Goal: Information Seeking & Learning: Learn about a topic

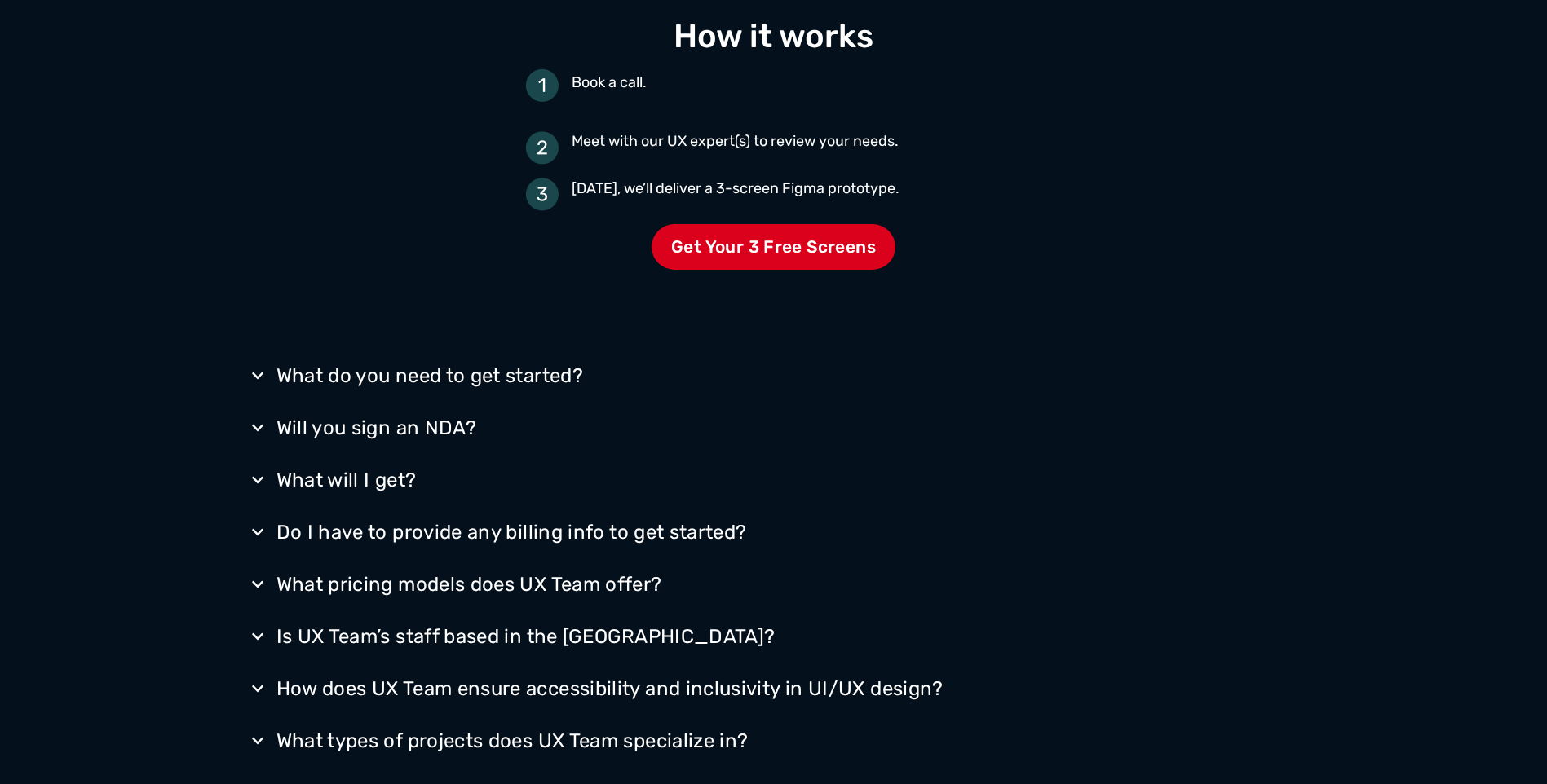
scroll to position [2609, 0]
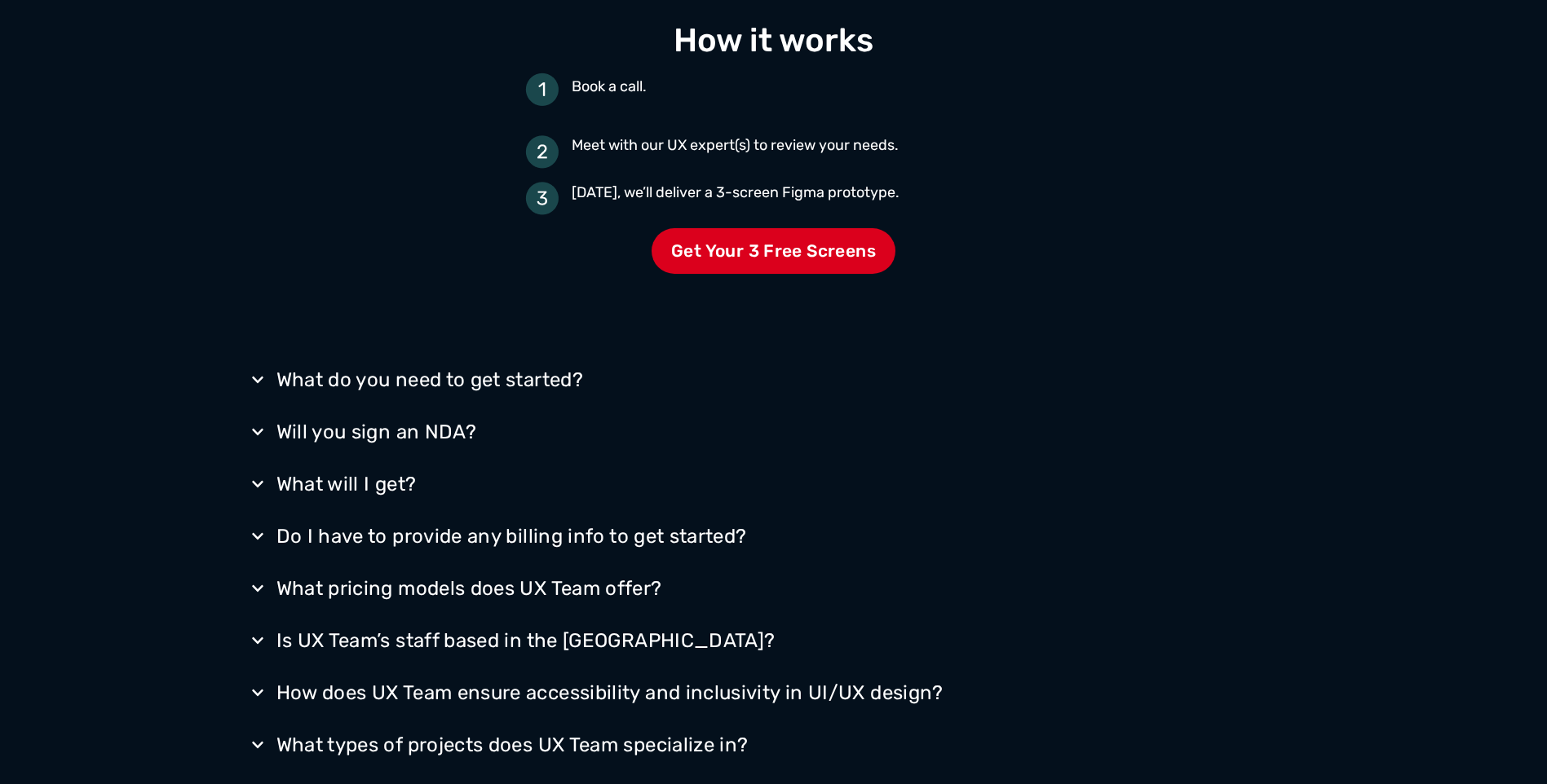
drag, startPoint x: 285, startPoint y: 282, endPoint x: 1030, endPoint y: 456, distance: 765.0
drag, startPoint x: 1030, startPoint y: 456, endPoint x: 1015, endPoint y: 449, distance: 16.6
click at [1015, 449] on summary "Will you sign an NDA?" at bounding box center [774, 431] width 1060 height 42
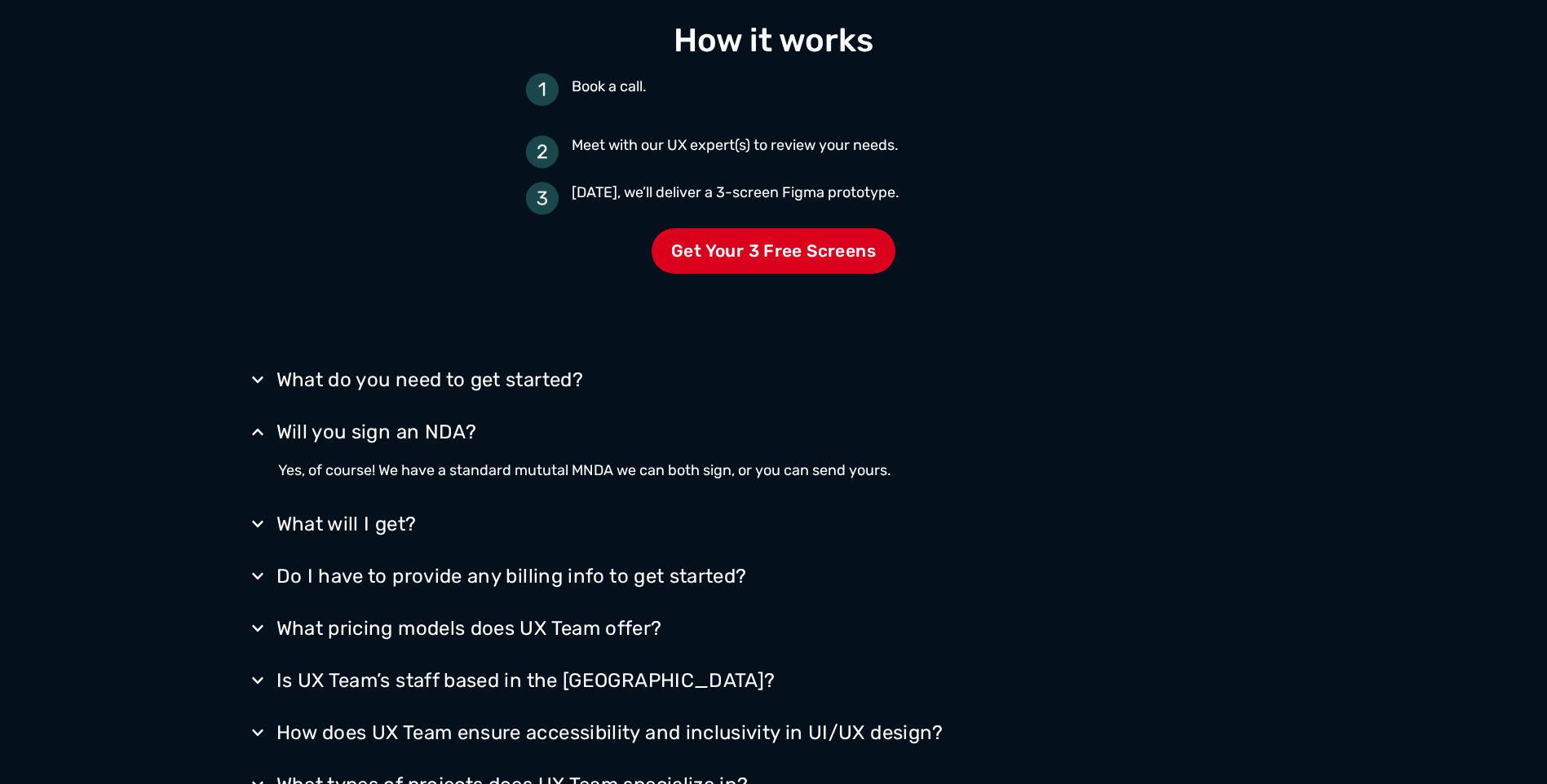
click at [730, 357] on div "What do you need to get started? All we need to get started is a quick phone co…" at bounding box center [774, 675] width 1060 height 672
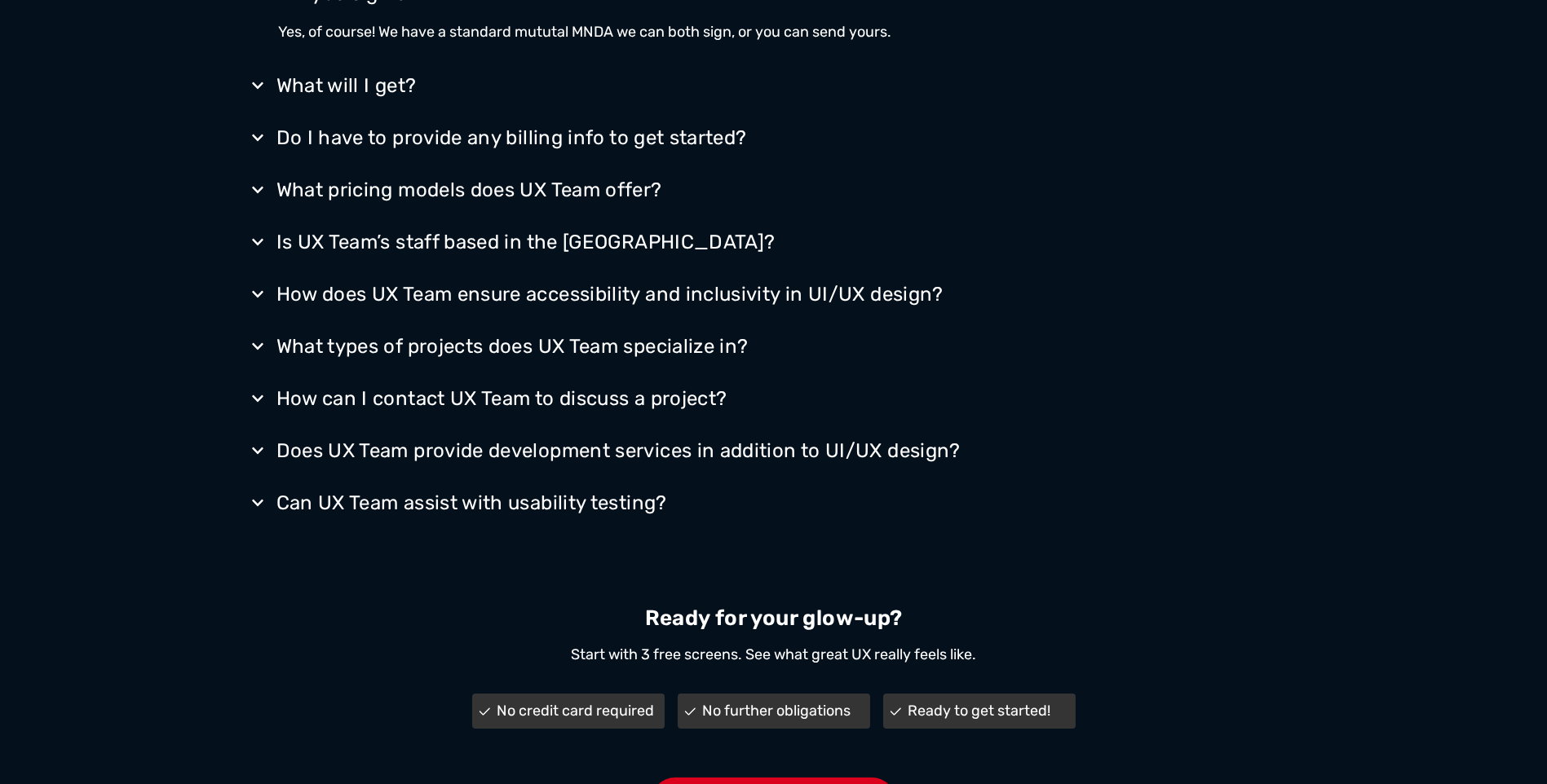
scroll to position [3001, 0]
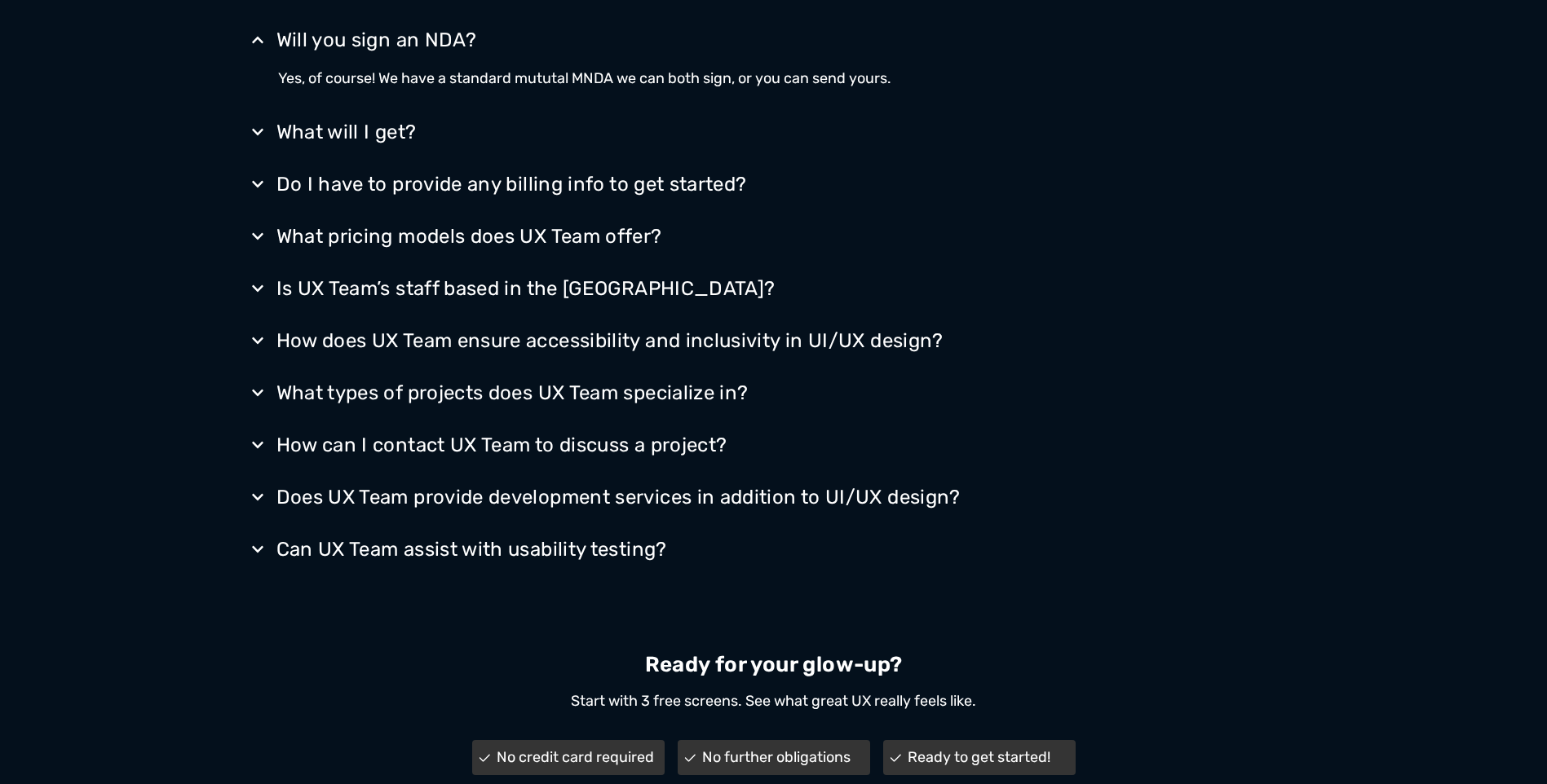
drag, startPoint x: 1080, startPoint y: 502, endPoint x: 235, endPoint y: 53, distance: 956.9
click at [235, 53] on div "What do you need to get started? All we need to get started is a quick phone co…" at bounding box center [774, 283] width 1547 height 672
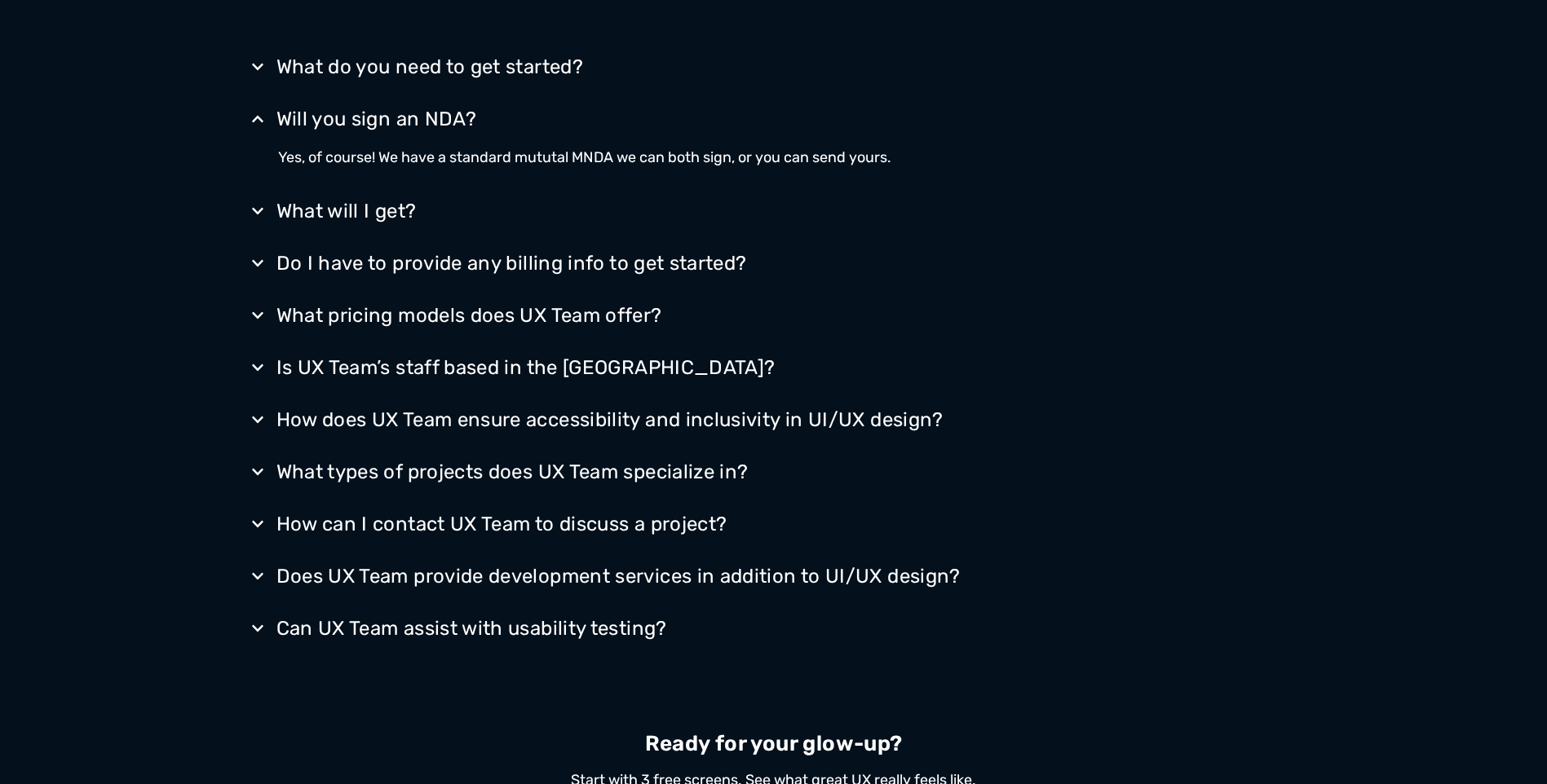
scroll to position [2757, 0]
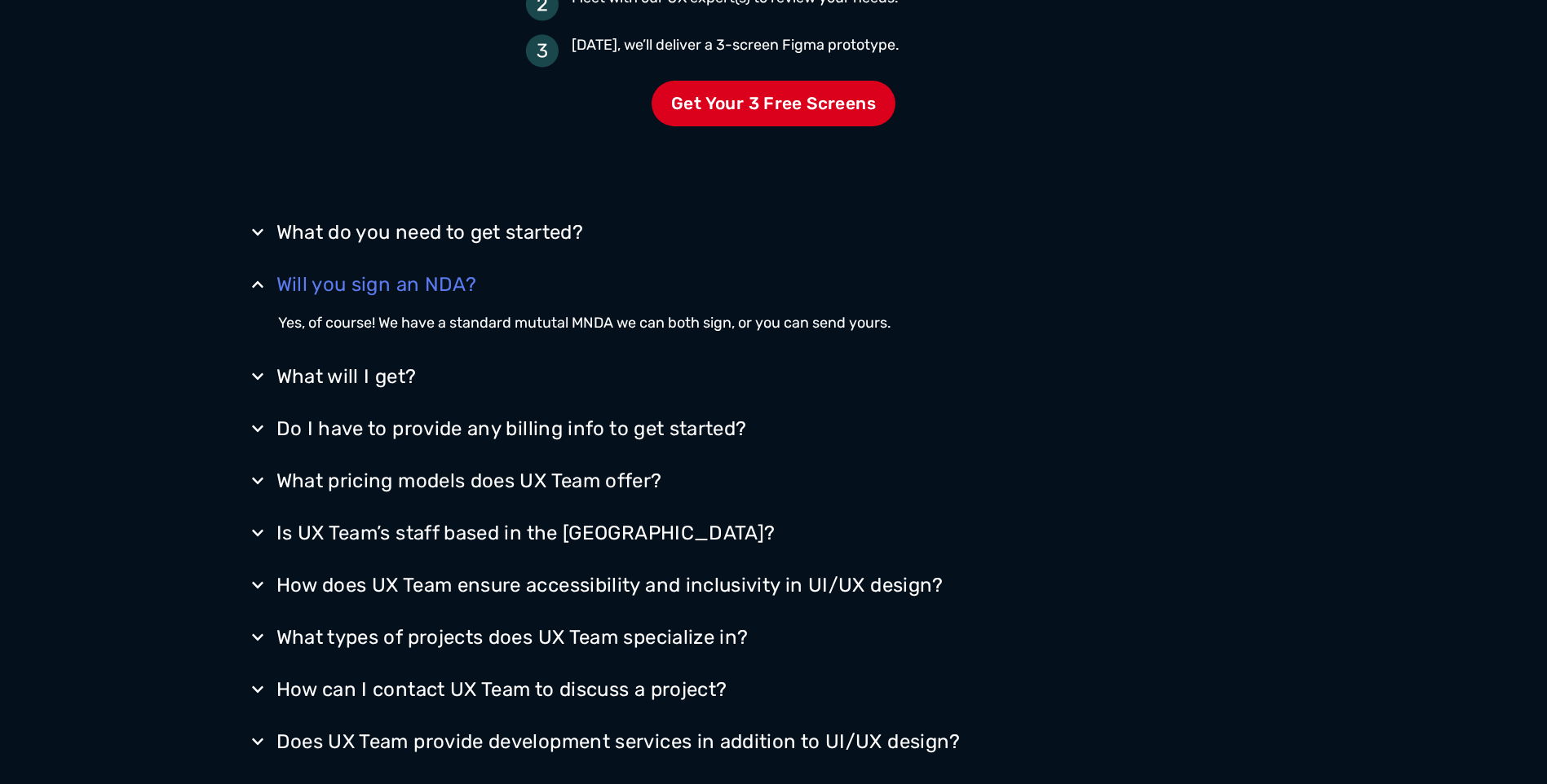
drag, startPoint x: 196, startPoint y: 153, endPoint x: 981, endPoint y: 323, distance: 803.2
drag, startPoint x: 981, startPoint y: 323, endPoint x: 1074, endPoint y: 283, distance: 101.2
click at [1074, 286] on summary "Will you sign an NDA?" at bounding box center [774, 284] width 1060 height 42
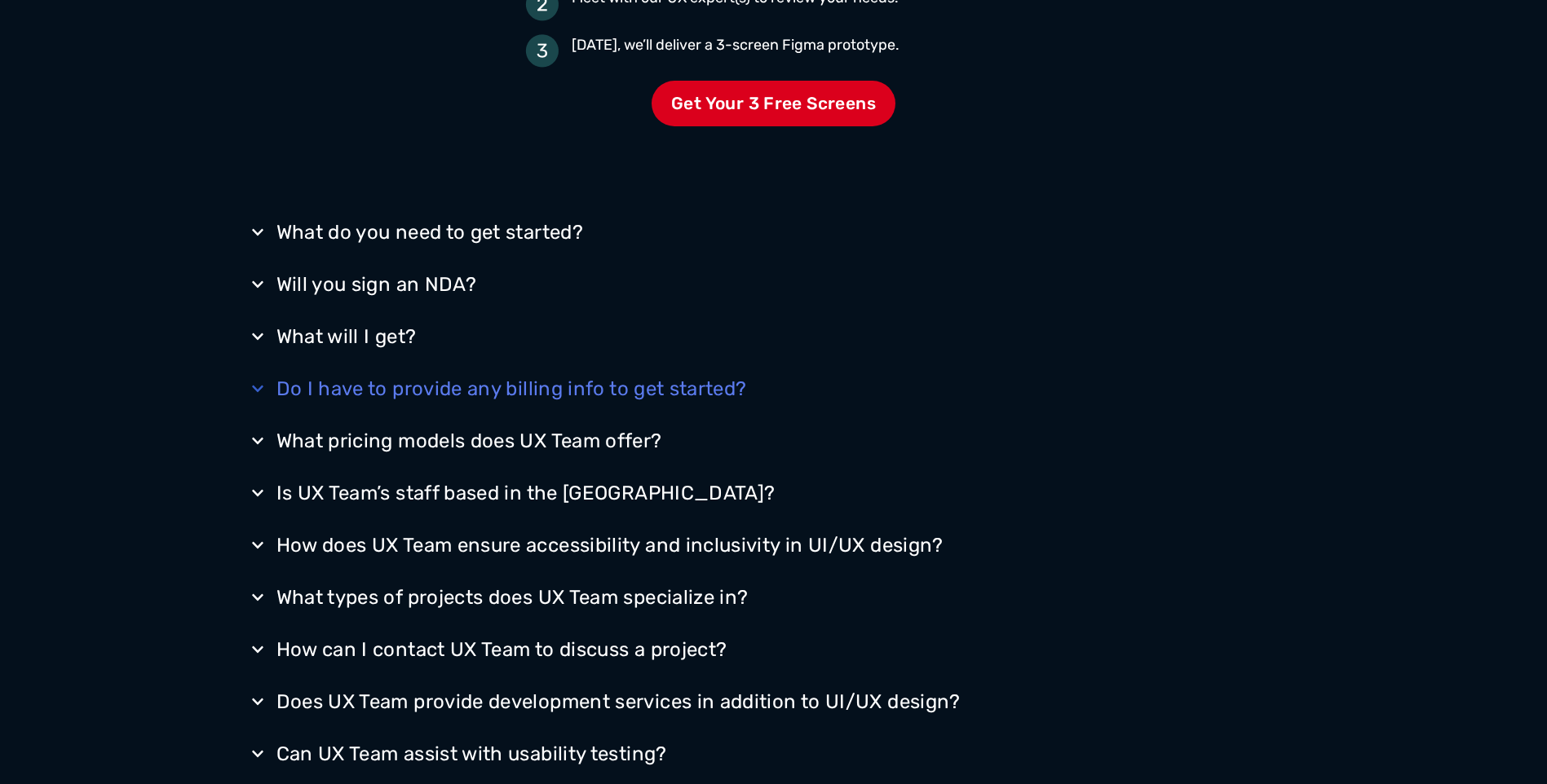
drag, startPoint x: 143, startPoint y: 122, endPoint x: 1229, endPoint y: 405, distance: 1122.3
drag, startPoint x: 1229, startPoint y: 405, endPoint x: 1090, endPoint y: 388, distance: 140.0
click at [1090, 388] on summary "Do I have to provide any billing info to get started?" at bounding box center [774, 388] width 1060 height 42
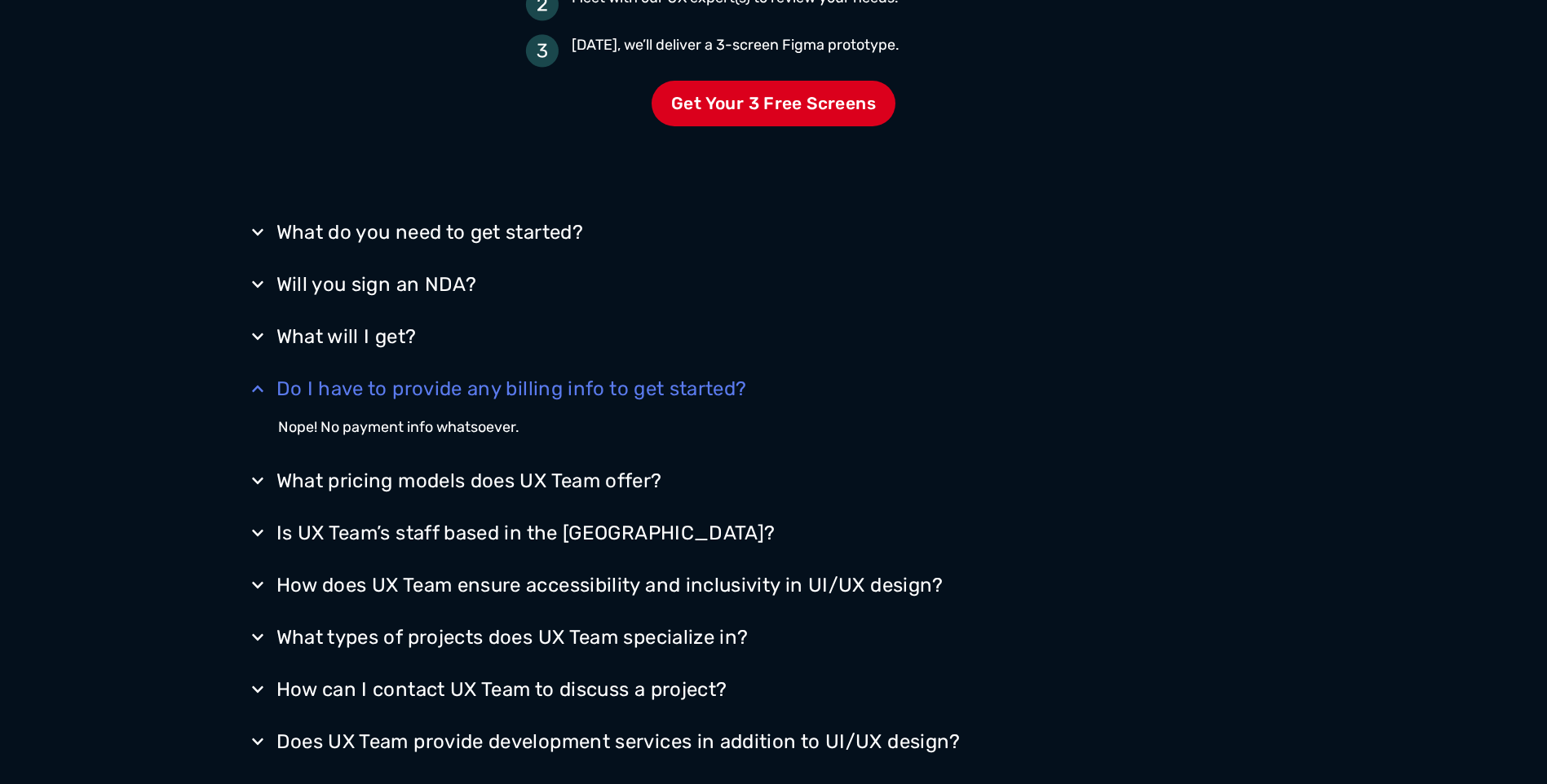
click at [1089, 388] on summary "Do I have to provide any billing info to get started?" at bounding box center [774, 388] width 1060 height 42
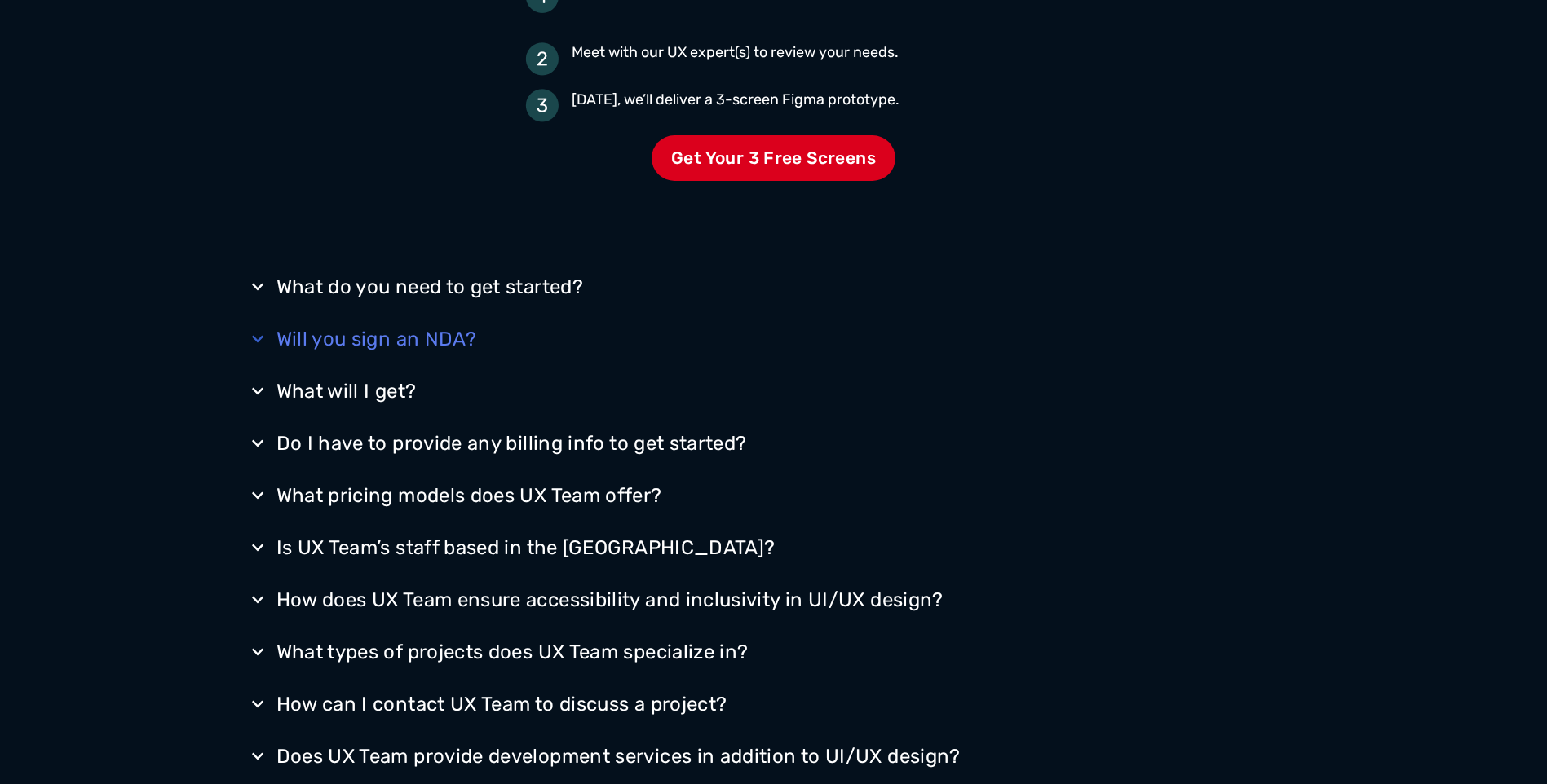
scroll to position [2674, 0]
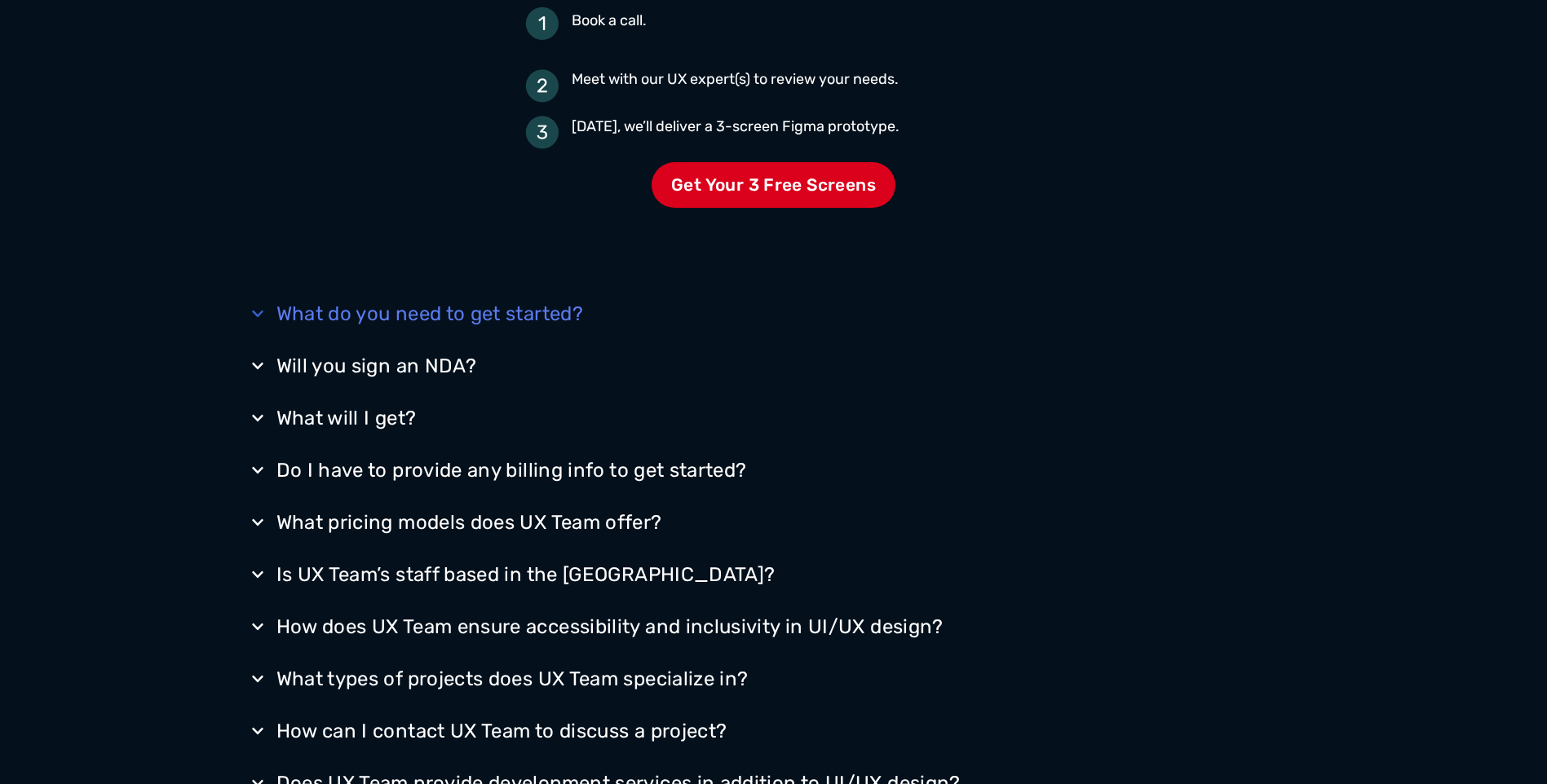
click at [1058, 318] on summary "What do you need to get started?" at bounding box center [774, 314] width 1060 height 42
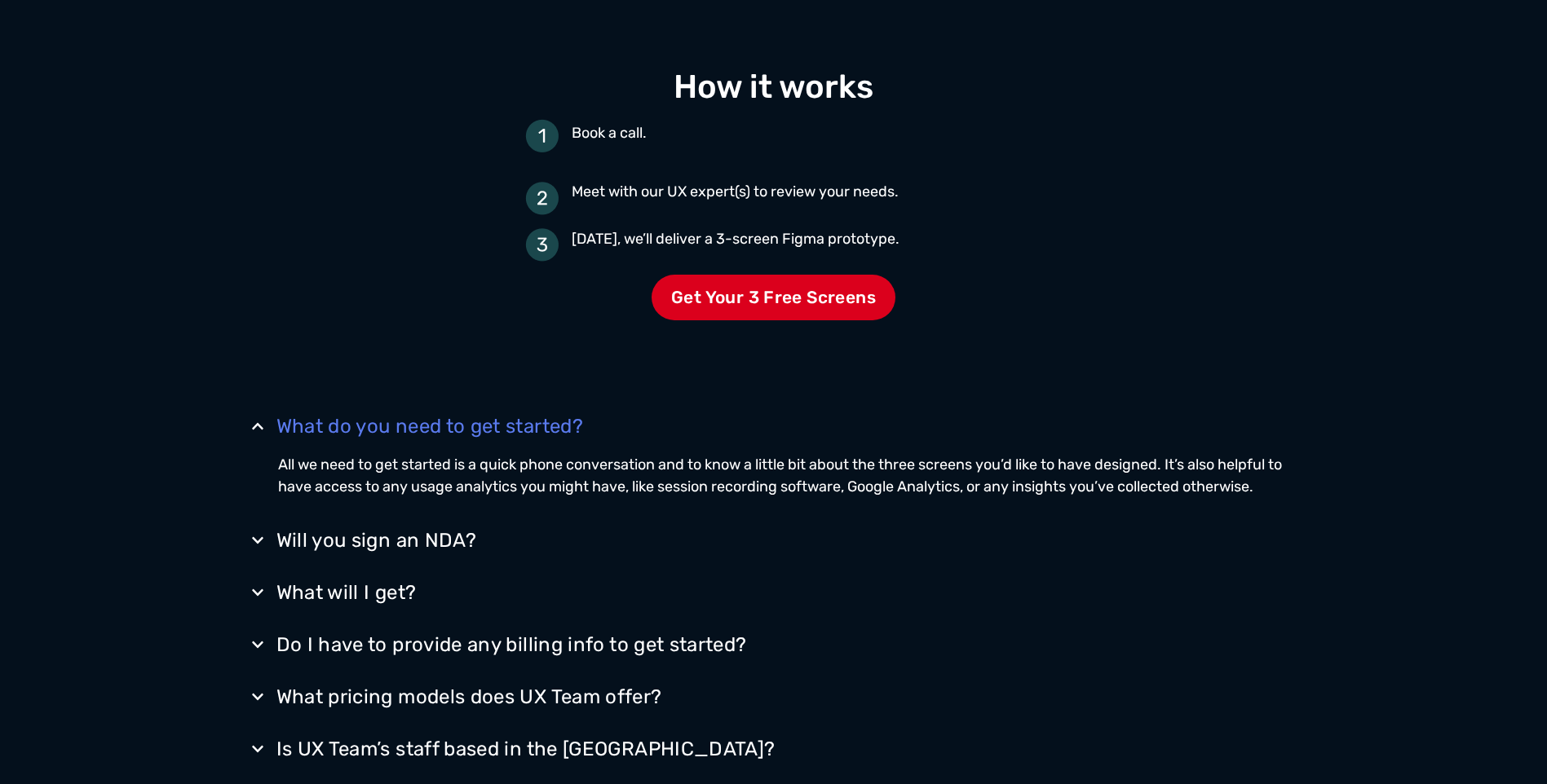
scroll to position [2430, 0]
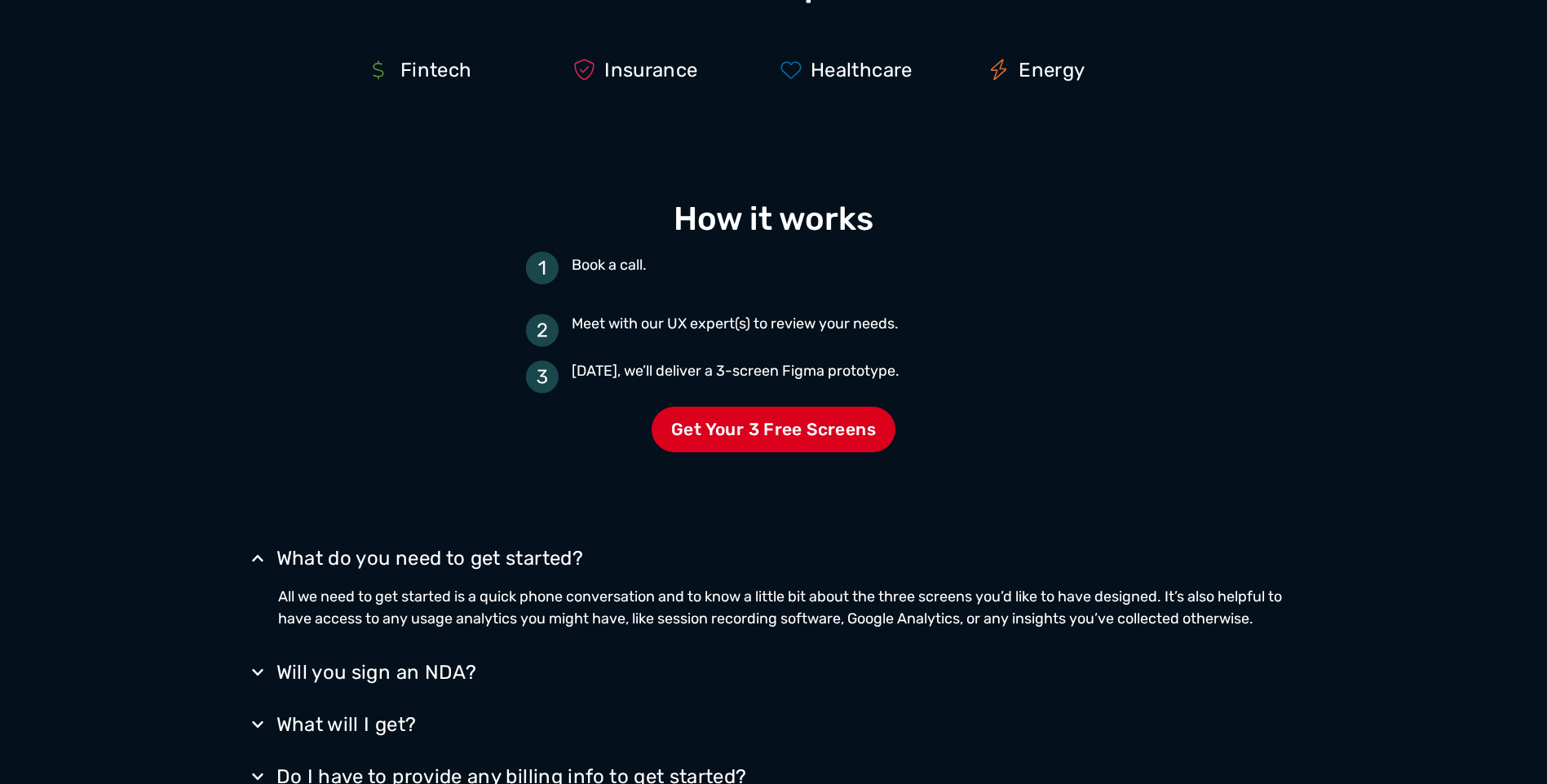
drag, startPoint x: 166, startPoint y: 365, endPoint x: 1323, endPoint y: 701, distance: 1204.8
drag, startPoint x: 1323, startPoint y: 701, endPoint x: 1213, endPoint y: 497, distance: 231.8
click at [1213, 497] on div "How it works Book a call. Meet with our UX expert(s) to review your needs. [DAT…" at bounding box center [774, 326] width 1060 height 383
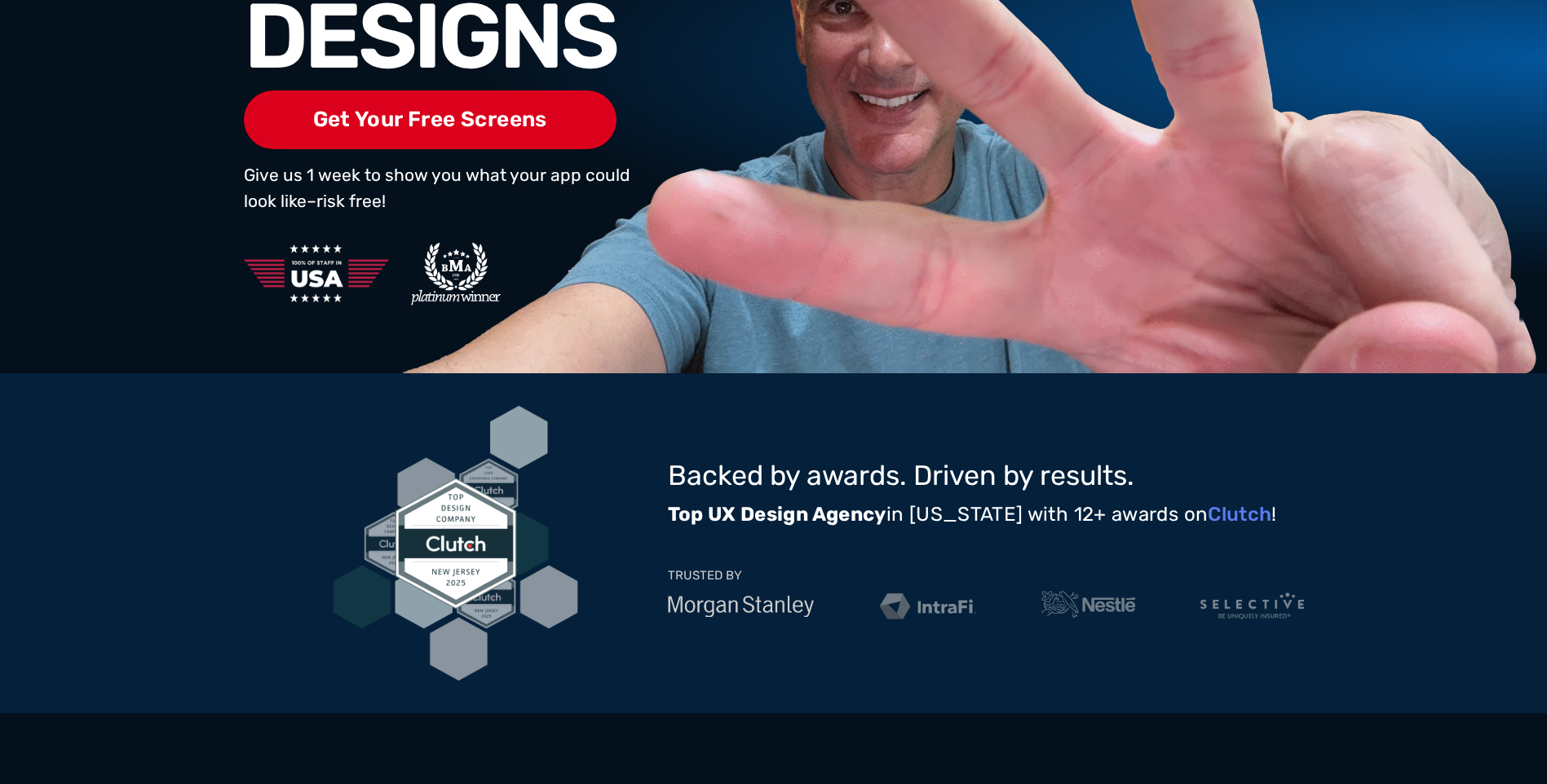
scroll to position [570, 0]
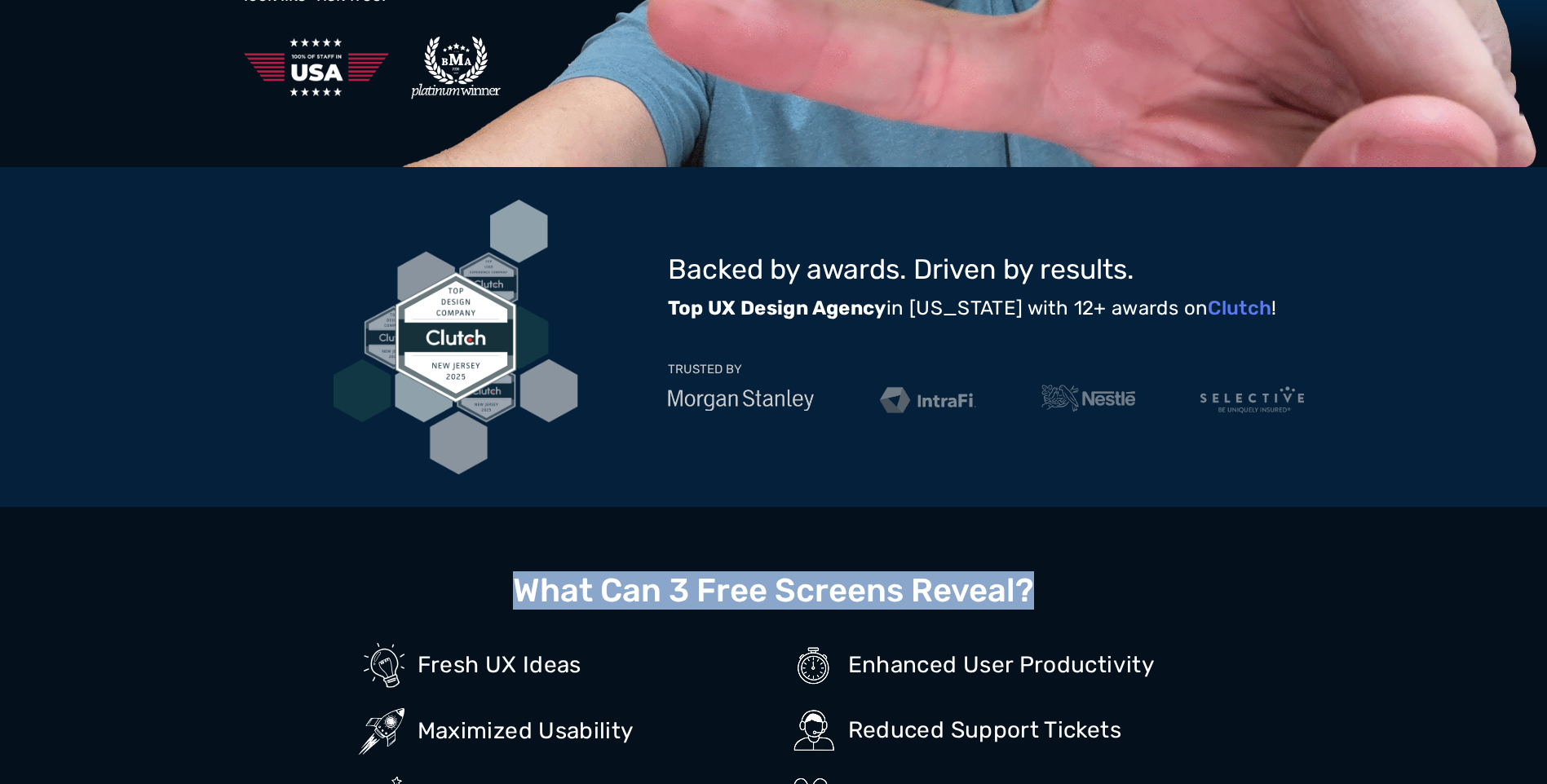
drag, startPoint x: 521, startPoint y: 590, endPoint x: 1072, endPoint y: 585, distance: 551.0
click at [1072, 585] on div "What Can 3 Free Screens Reveal? Fresh UX Ideas Maximized Usability Actionable I…" at bounding box center [774, 695] width 1060 height 376
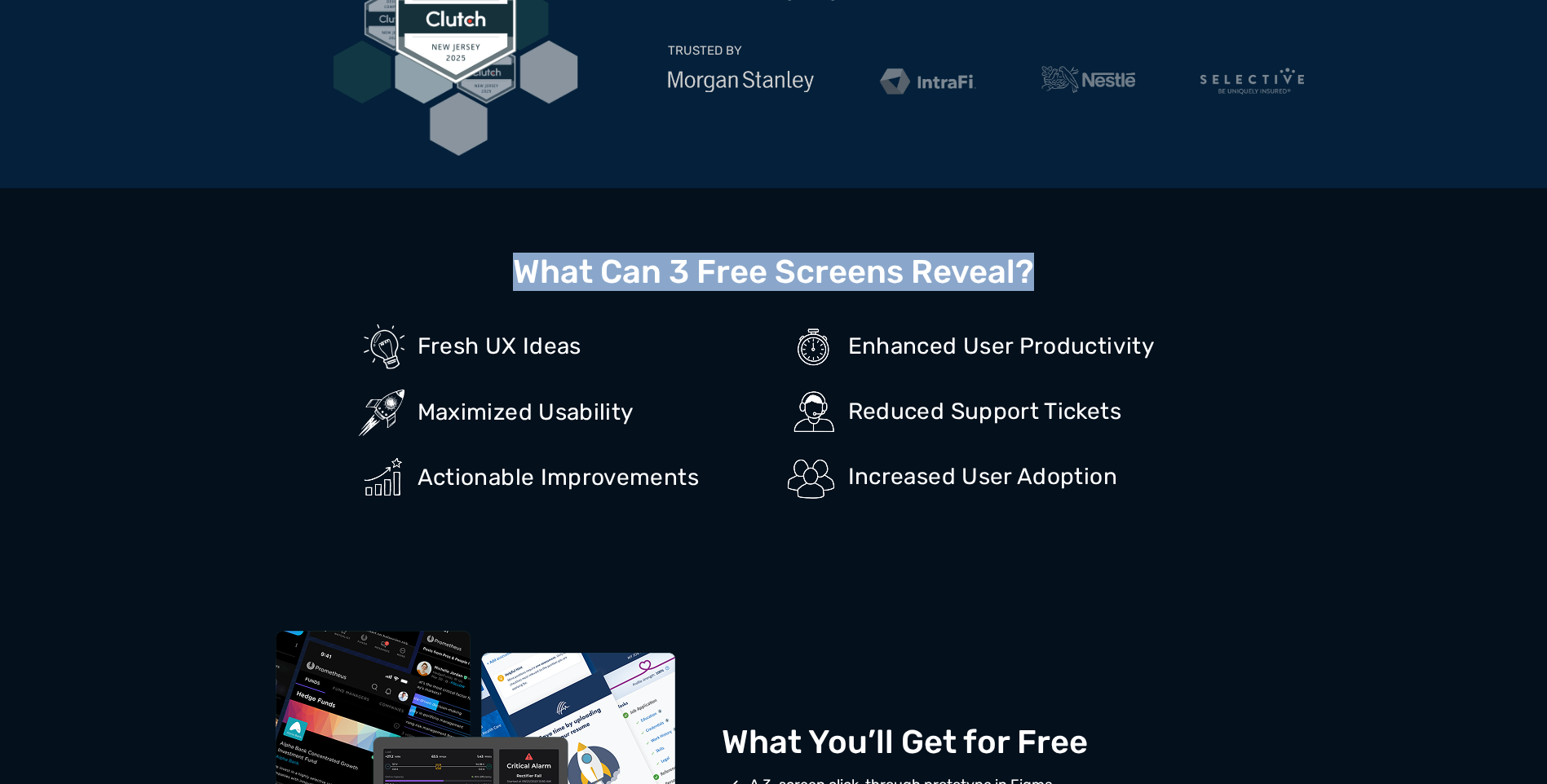
scroll to position [659, 0]
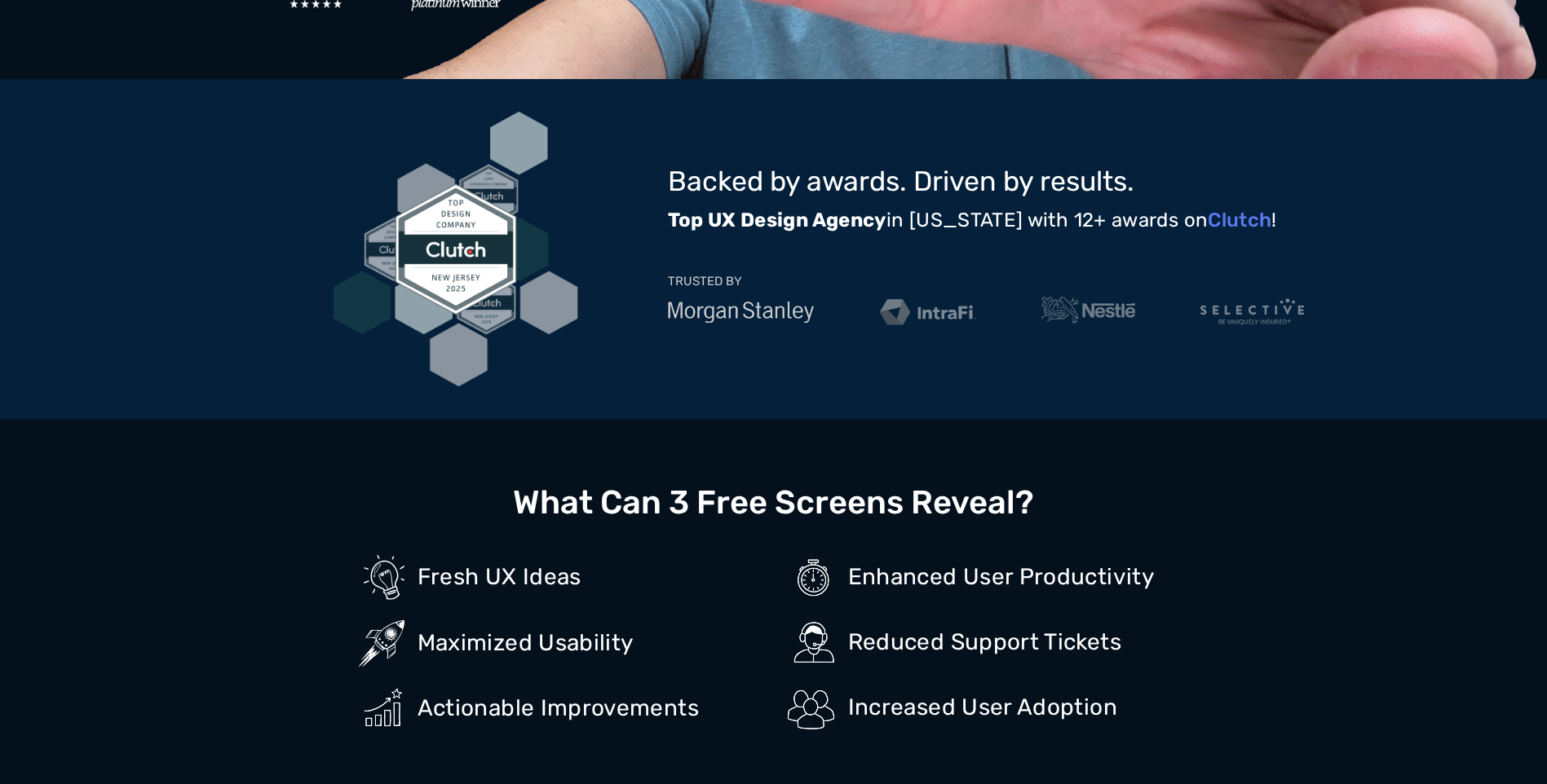
click at [164, 298] on div "Backed by awards. Driven by results. Top UX Design Agency in [US_STATE] with 12…" at bounding box center [774, 249] width 1547 height 340
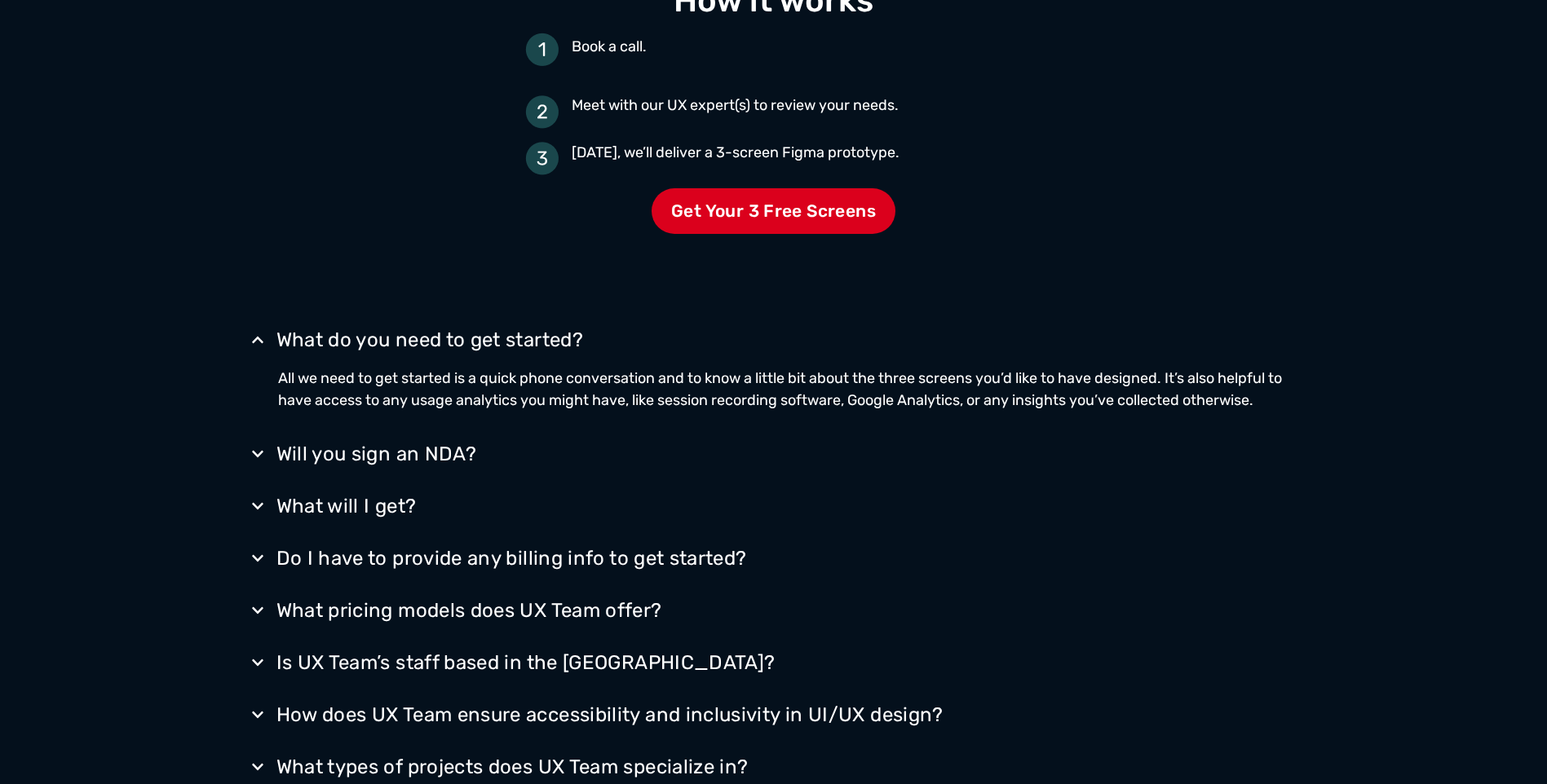
scroll to position [2677, 0]
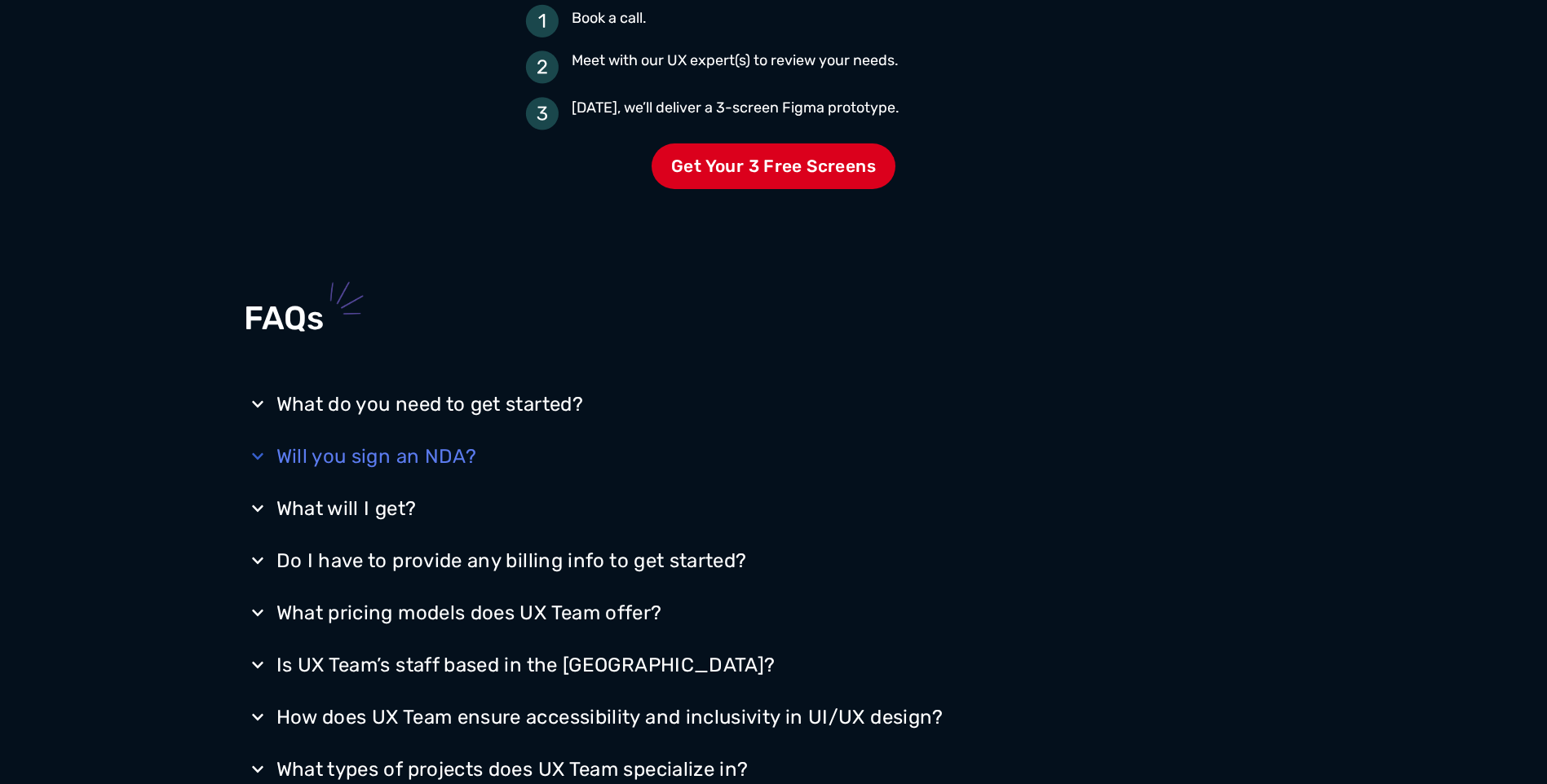
drag, startPoint x: 0, startPoint y: 0, endPoint x: 1088, endPoint y: 438, distance: 1172.9
click at [1088, 438] on summary "Will you sign an NDA?" at bounding box center [774, 456] width 1060 height 42
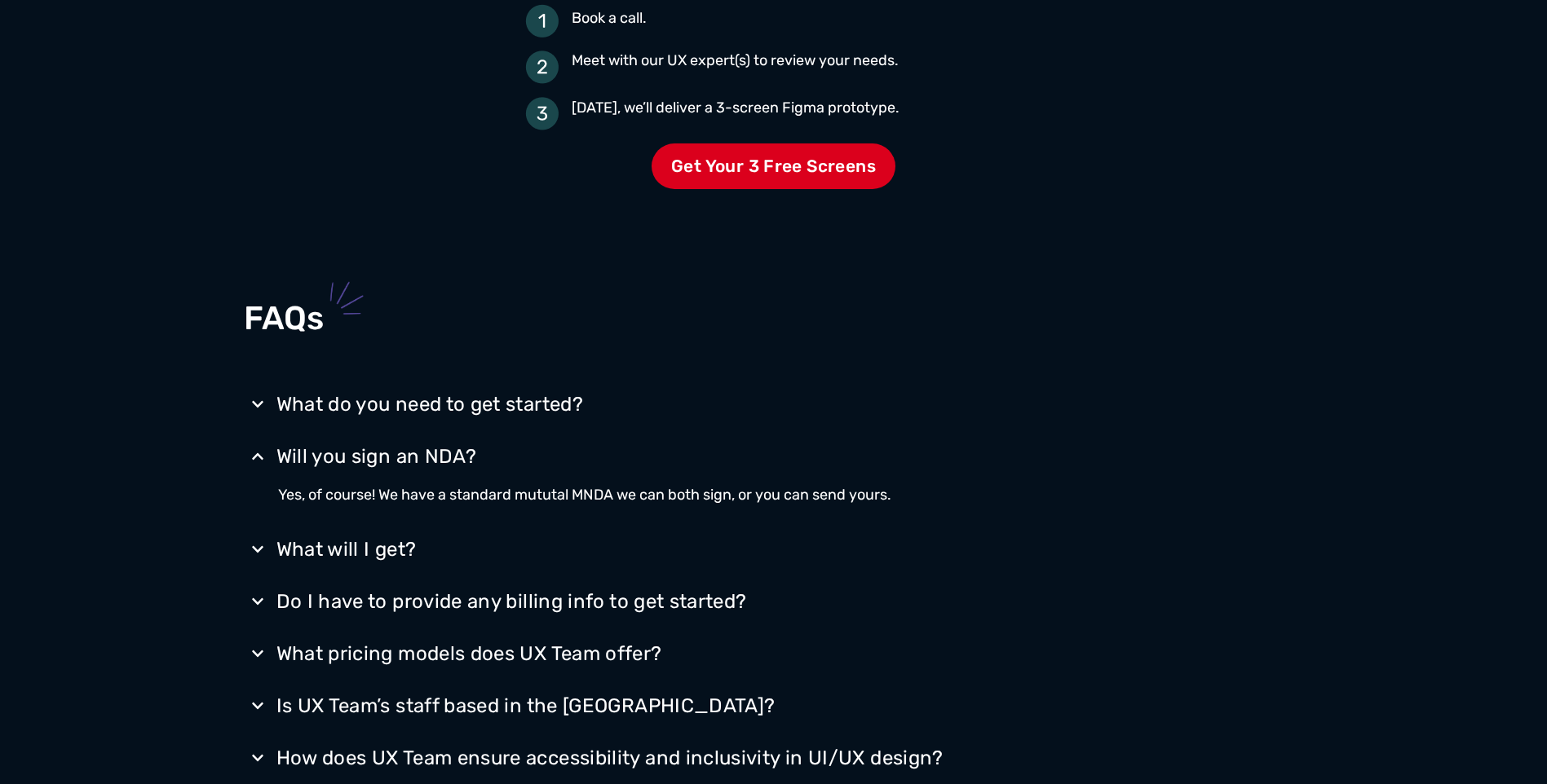
click at [1181, 347] on div "FAQs" at bounding box center [774, 322] width 1060 height 96
